Goal: Check status: Check status

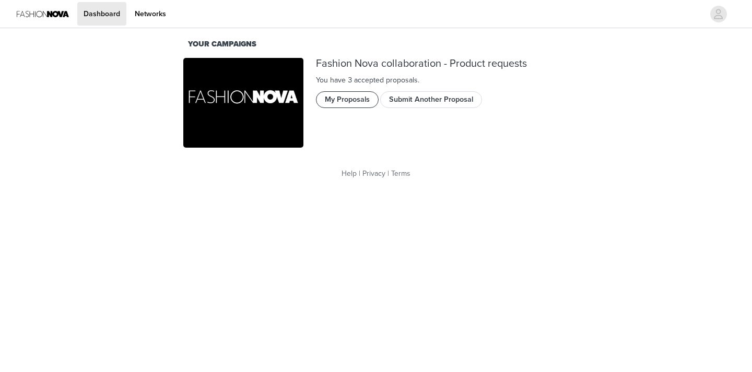
click at [348, 100] on button "My Proposals" at bounding box center [347, 99] width 63 height 17
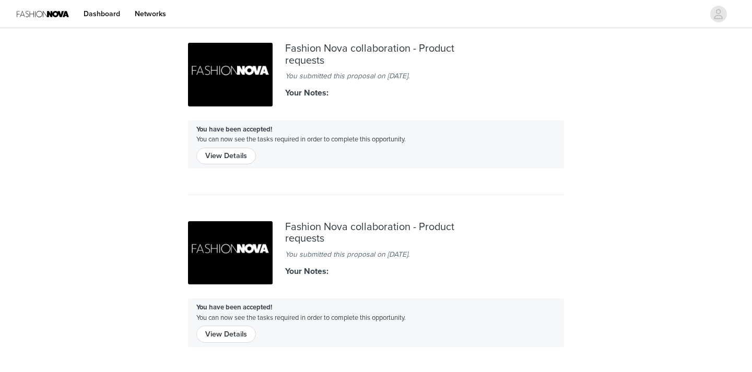
scroll to position [15, 0]
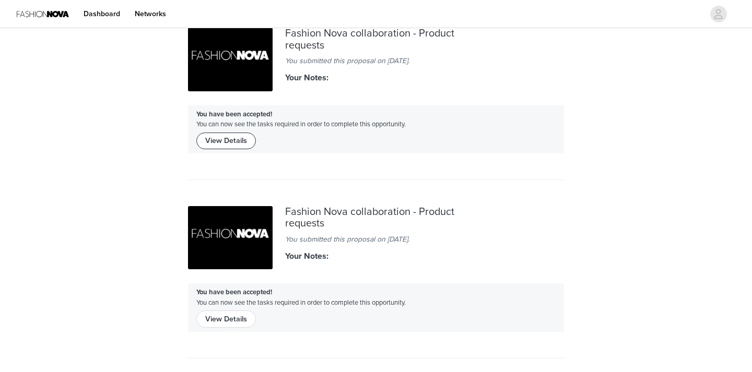
click at [228, 142] on button "View Details" at bounding box center [226, 141] width 60 height 17
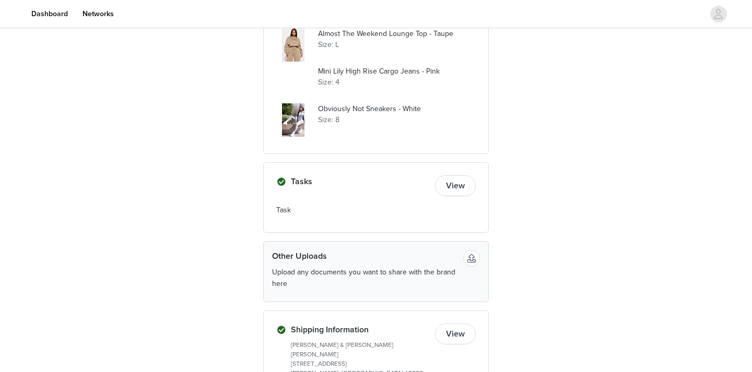
scroll to position [1328, 0]
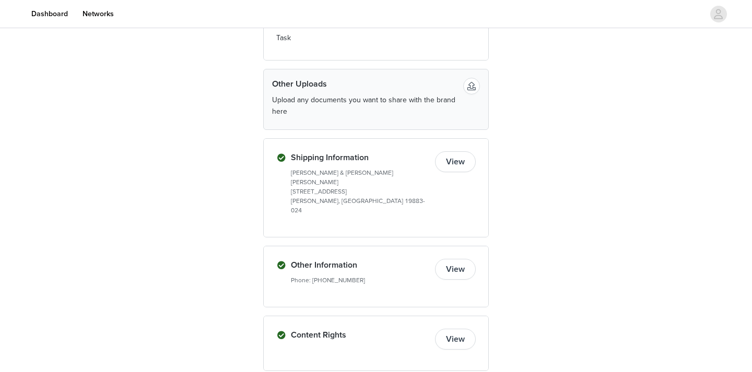
click at [443, 168] on button "View" at bounding box center [455, 161] width 41 height 21
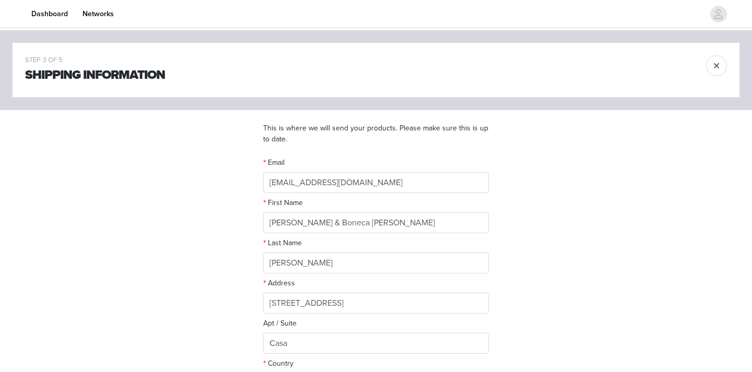
scroll to position [159, 0]
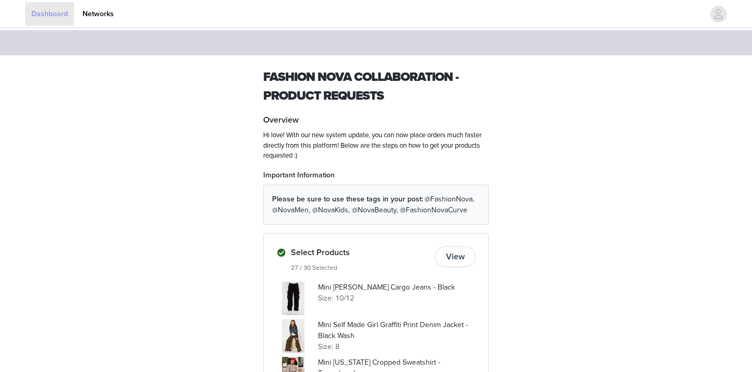
click at [74, 11] on link "Dashboard" at bounding box center [49, 13] width 49 height 23
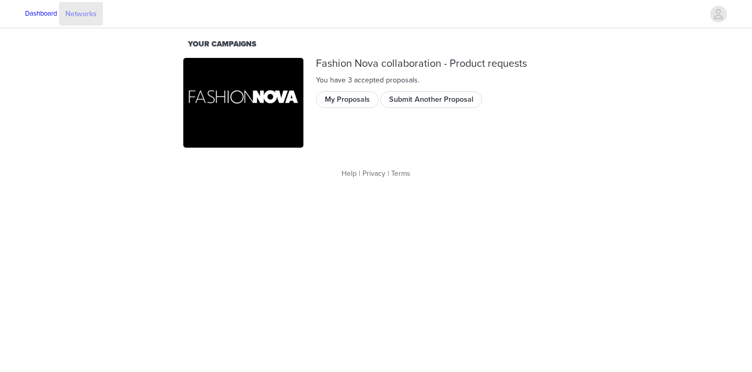
click at [103, 18] on link "Networks" at bounding box center [81, 13] width 44 height 23
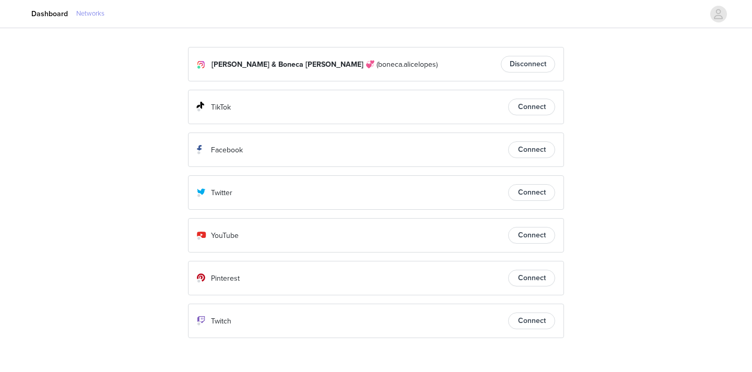
scroll to position [23, 0]
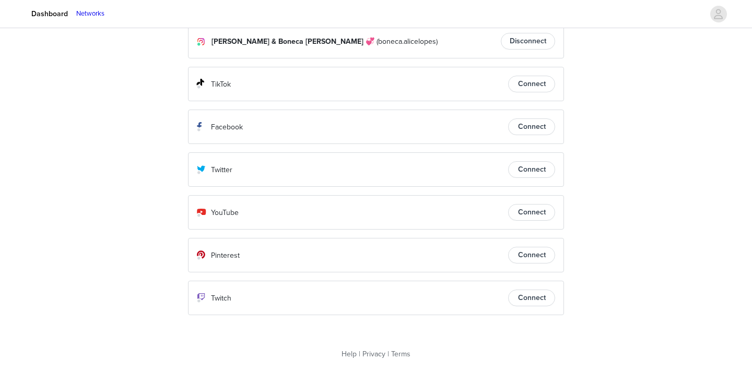
click at [17, 14] on img at bounding box center [17, 14] width 0 height 0
click at [74, 14] on link "Dashboard" at bounding box center [49, 13] width 49 height 23
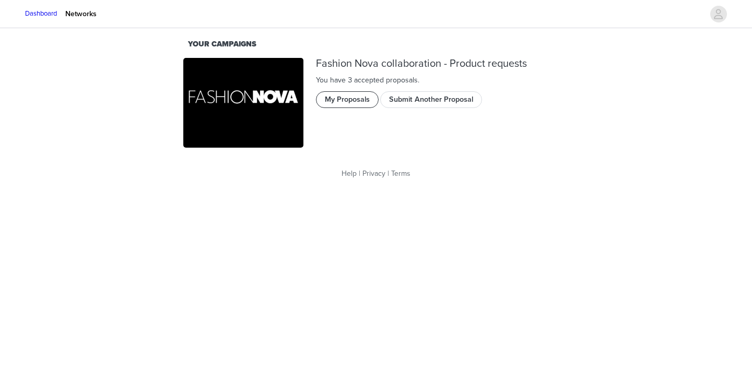
click at [329, 103] on button "My Proposals" at bounding box center [347, 99] width 63 height 17
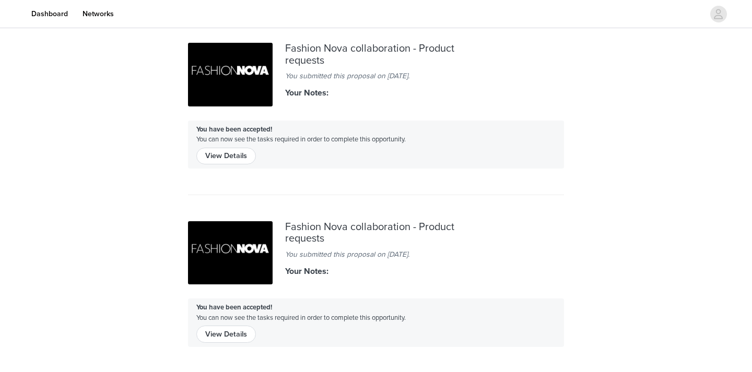
click at [391, 132] on div "You have been accepted! You can now see the tasks required in order to complete…" at bounding box center [376, 145] width 376 height 48
click at [239, 162] on button "View Details" at bounding box center [226, 156] width 60 height 17
